Goal: Answer question/provide support

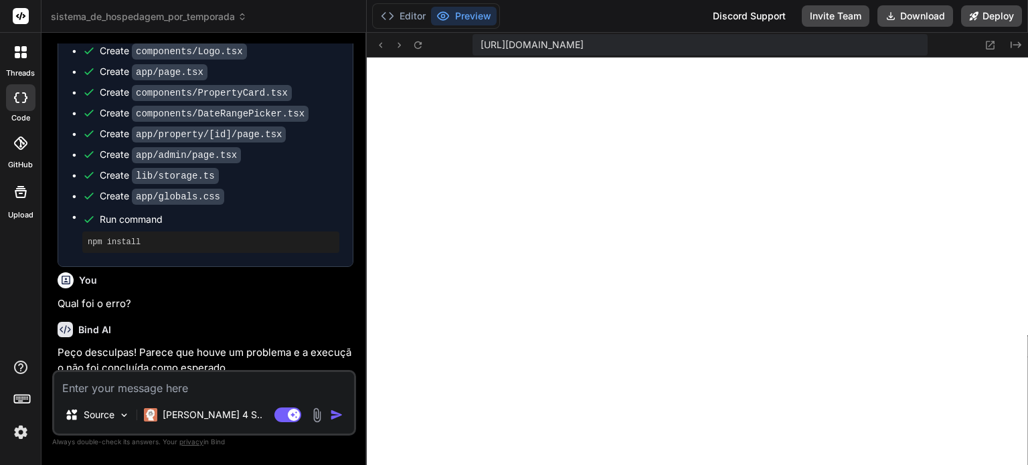
scroll to position [1310, 0]
click at [416, 42] on icon at bounding box center [417, 44] width 7 height 7
click at [238, 379] on textarea at bounding box center [204, 384] width 300 height 24
paste textarea "1 of 1 unhandled error Server Error Error: Page "/property/[id]/page" is missin…"
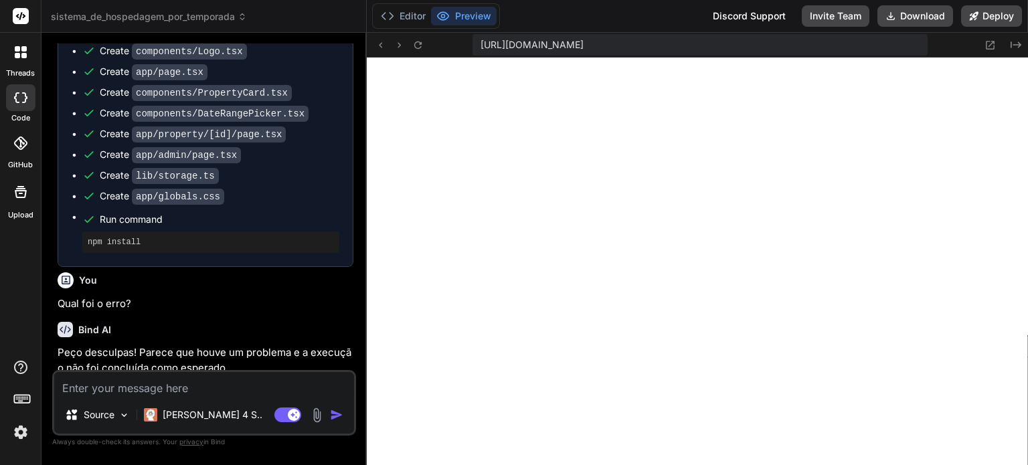
type textarea "1 of 1 unhandled error Server Error Error: Page "/property/[id]/page" is missin…"
type textarea "x"
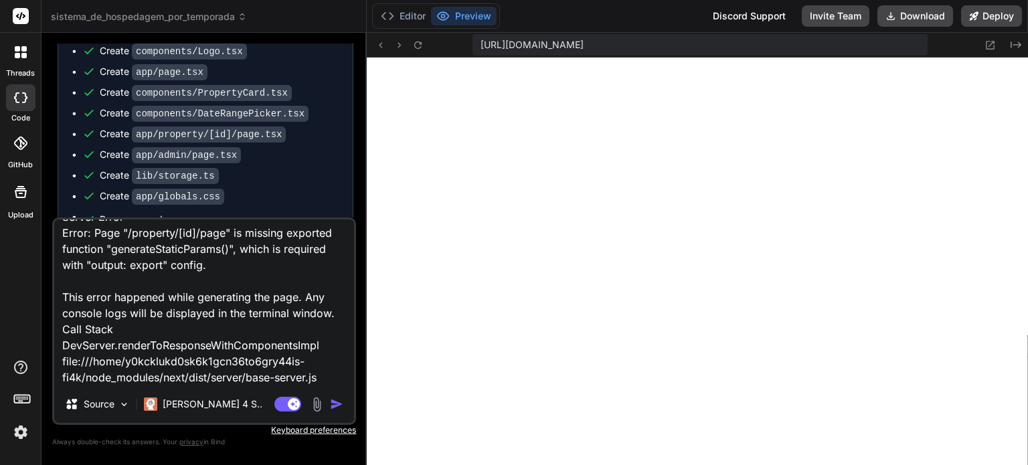
scroll to position [51, 0]
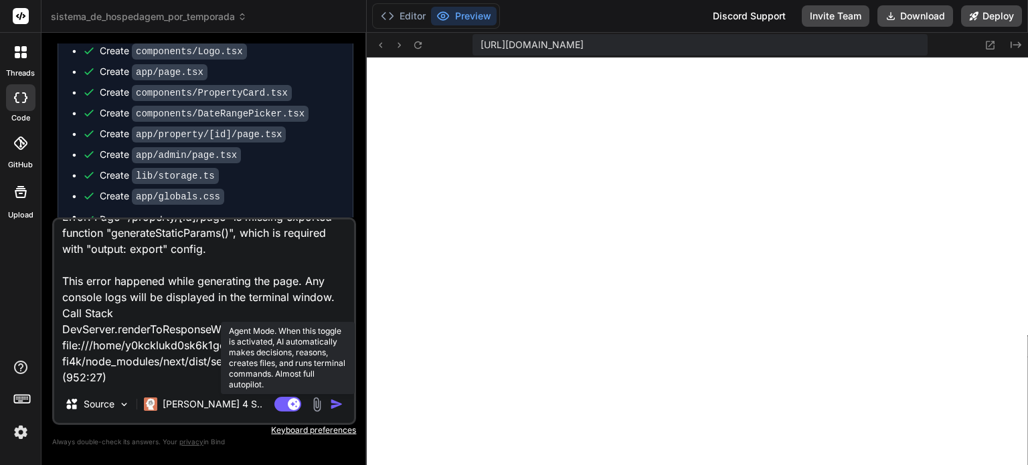
type textarea "1 of 1 unhandled error Server Error Error: Page "/property/[id]/page" is missin…"
click at [286, 405] on rect at bounding box center [287, 404] width 27 height 15
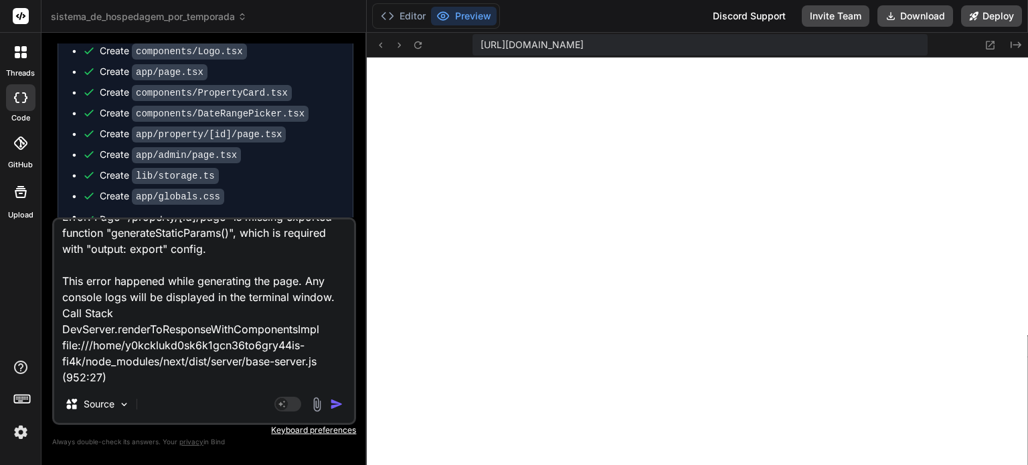
click at [335, 405] on img "button" at bounding box center [336, 403] width 13 height 13
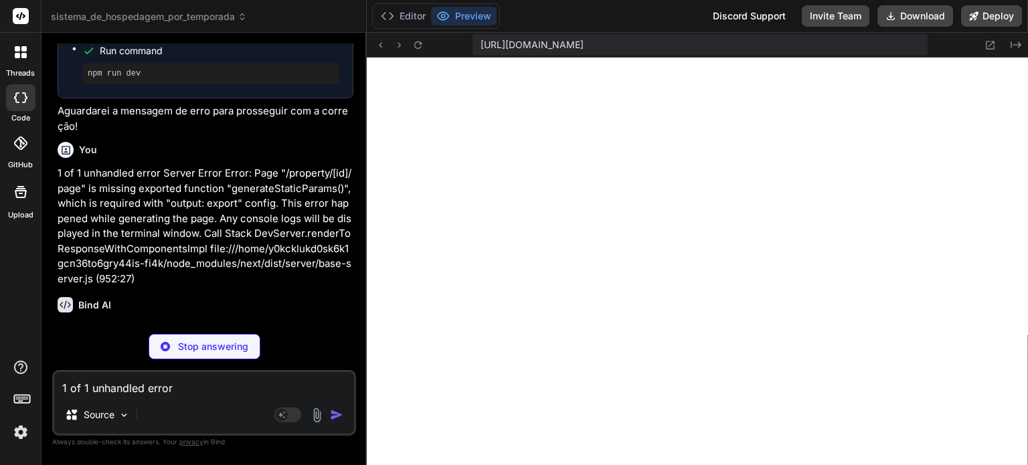
scroll to position [3121, 0]
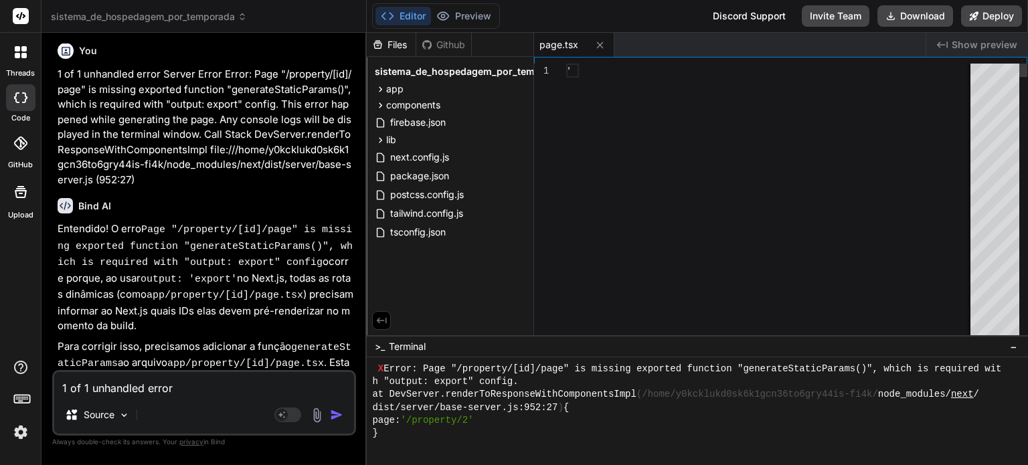
click at [197, 339] on p "Para corrigir isso, precisamos adicionar a função generateStaticParams ao arqui…" at bounding box center [206, 379] width 296 height 80
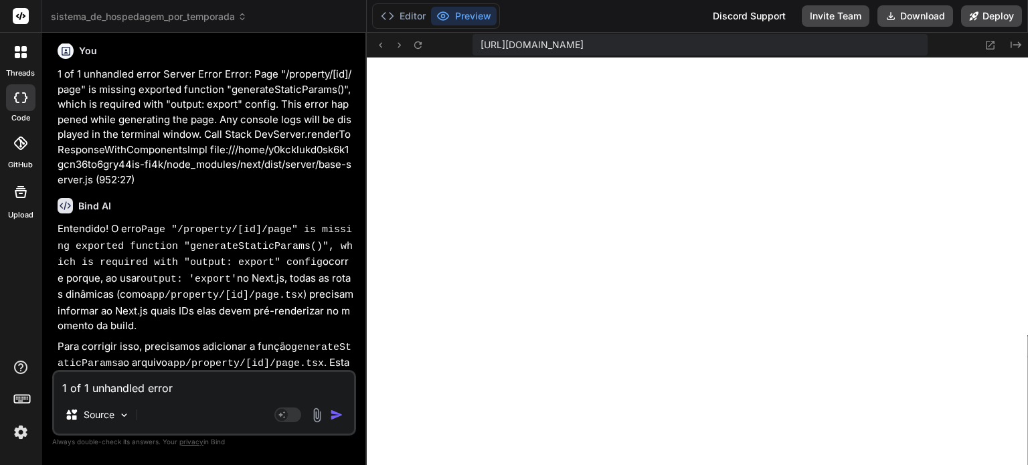
scroll to position [1592, 0]
type textarea "x"
click at [209, 358] on code "app/property/[id]/page.tsx" at bounding box center [245, 363] width 157 height 11
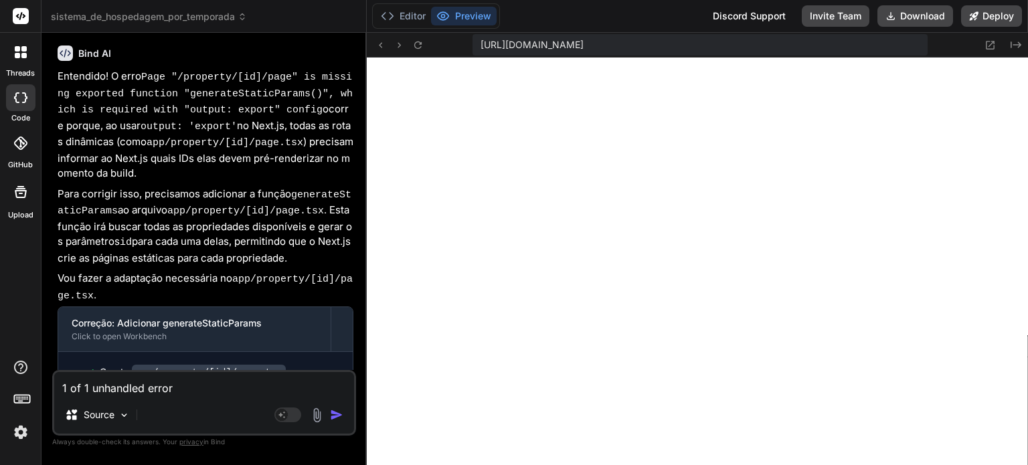
scroll to position [3288, 0]
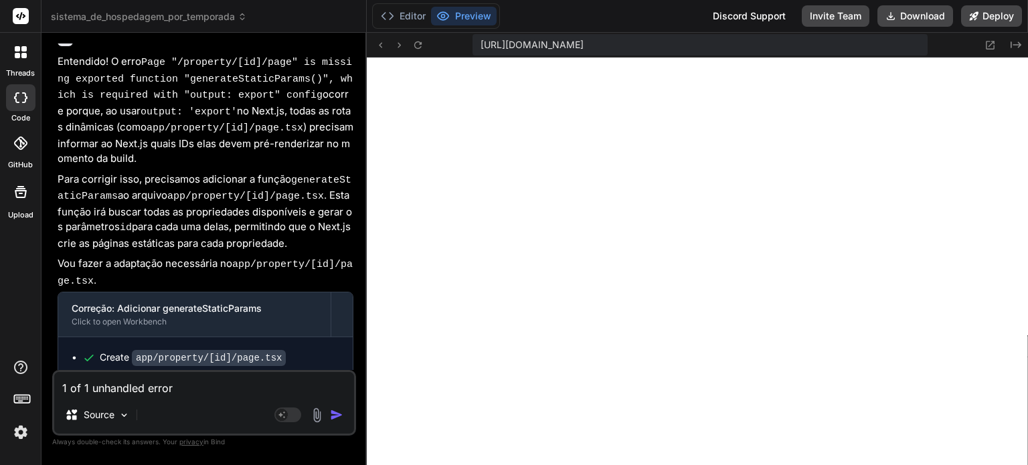
click at [191, 434] on p "Com essa alteração, o Next.js saberá como pré-renderizar as páginas de detalhes…" at bounding box center [206, 465] width 296 height 62
click at [418, 42] on icon at bounding box center [417, 44] width 11 height 11
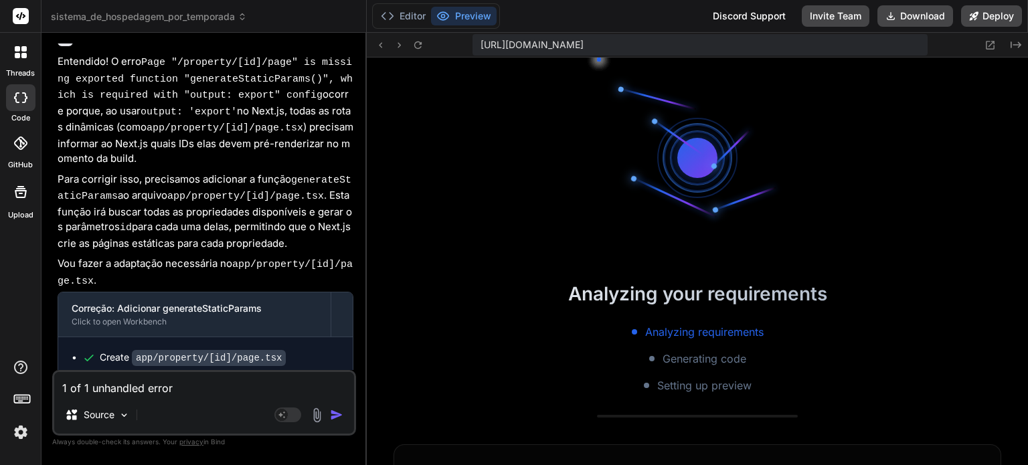
scroll to position [1657, 0]
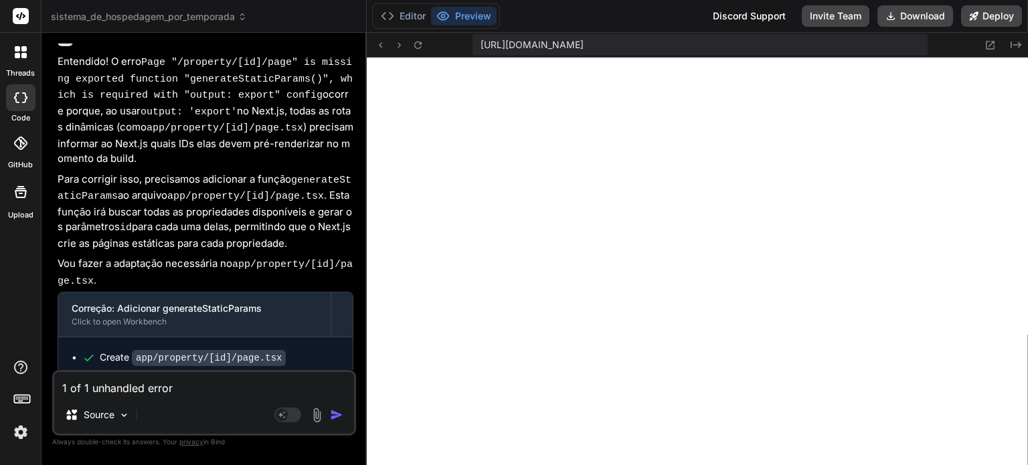
click at [19, 432] on img at bounding box center [20, 432] width 23 height 23
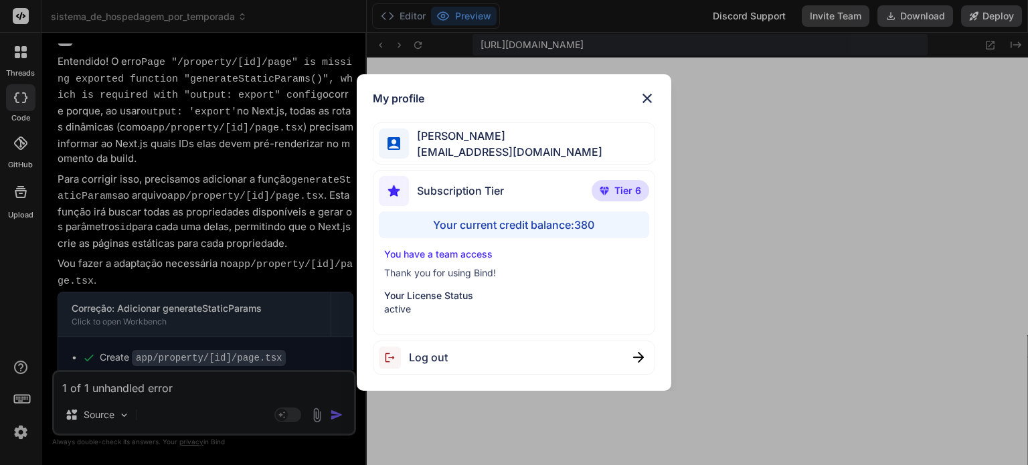
click at [640, 95] on img at bounding box center [647, 98] width 16 height 16
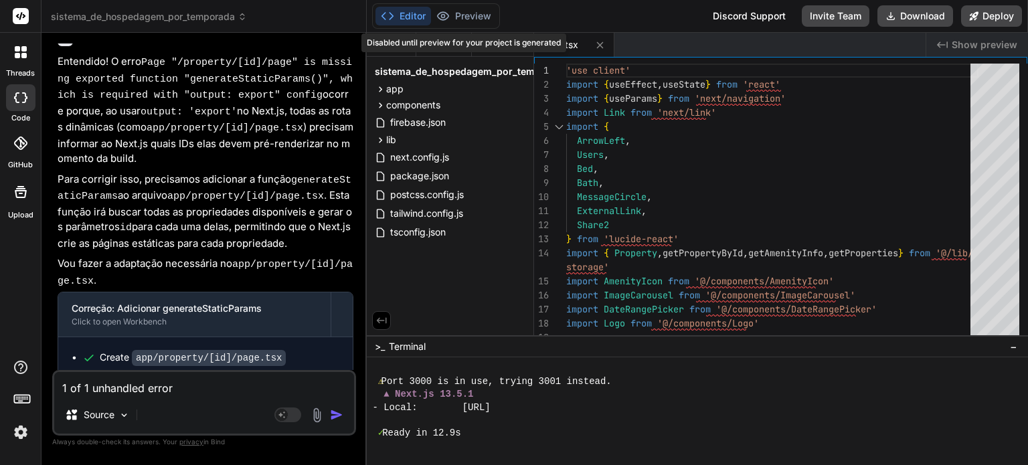
scroll to position [1708, 0]
